Goal: Navigation & Orientation: Find specific page/section

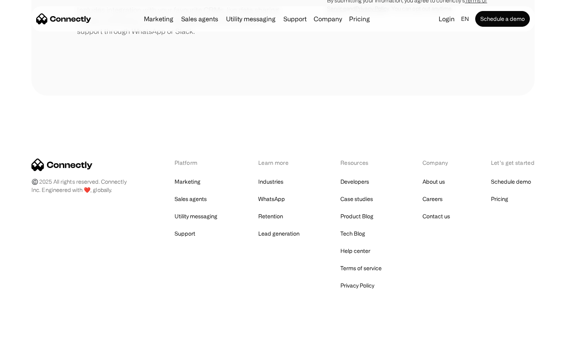
scroll to position [365, 0]
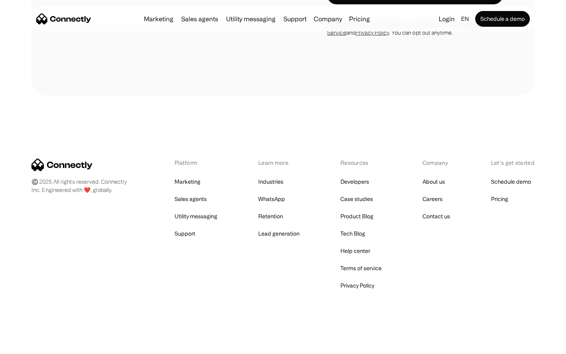
scroll to position [2553, 0]
